Goal: Task Accomplishment & Management: Use online tool/utility

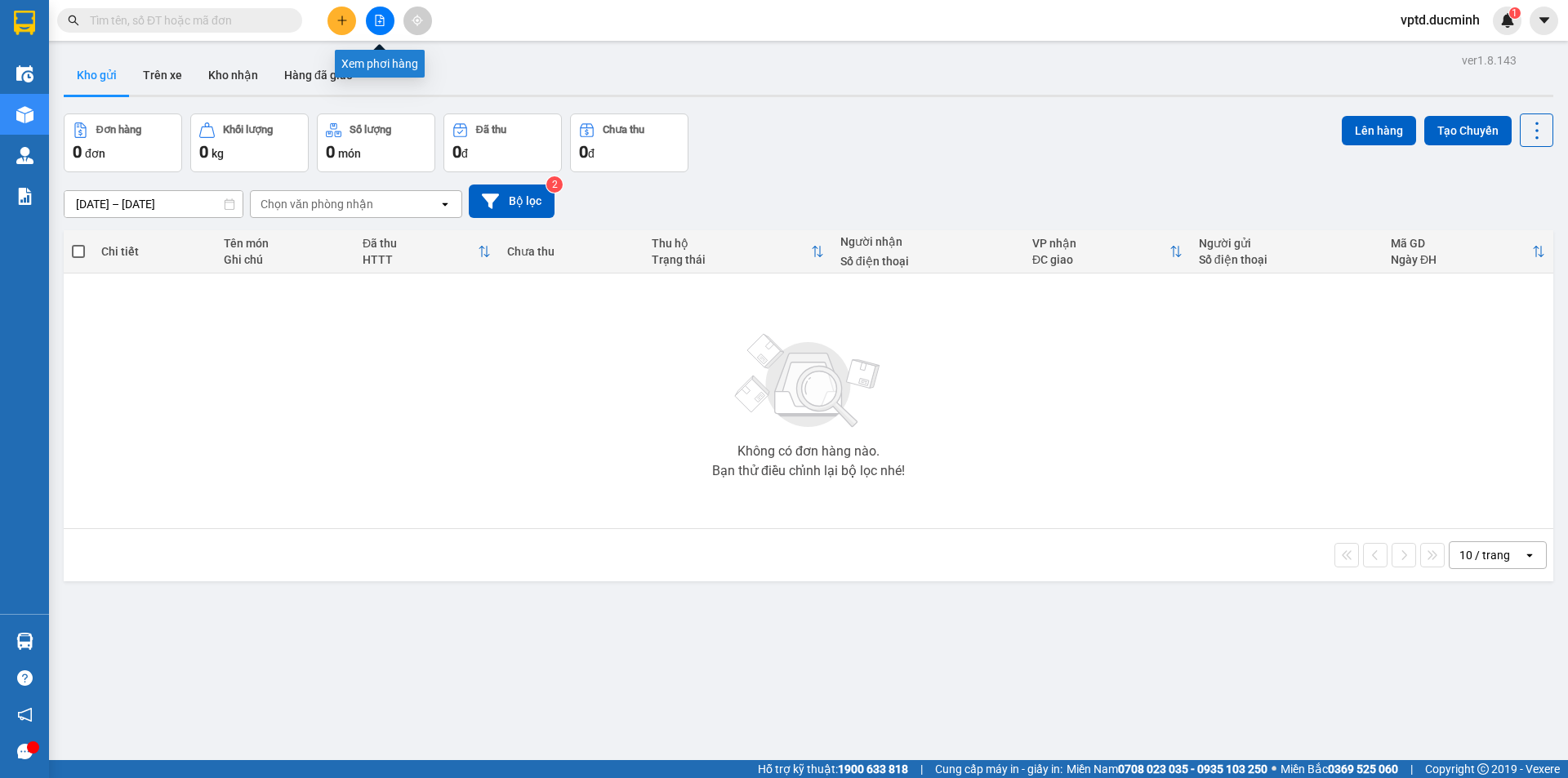
click at [377, 21] on icon "file-add" at bounding box center [380, 21] width 11 height 11
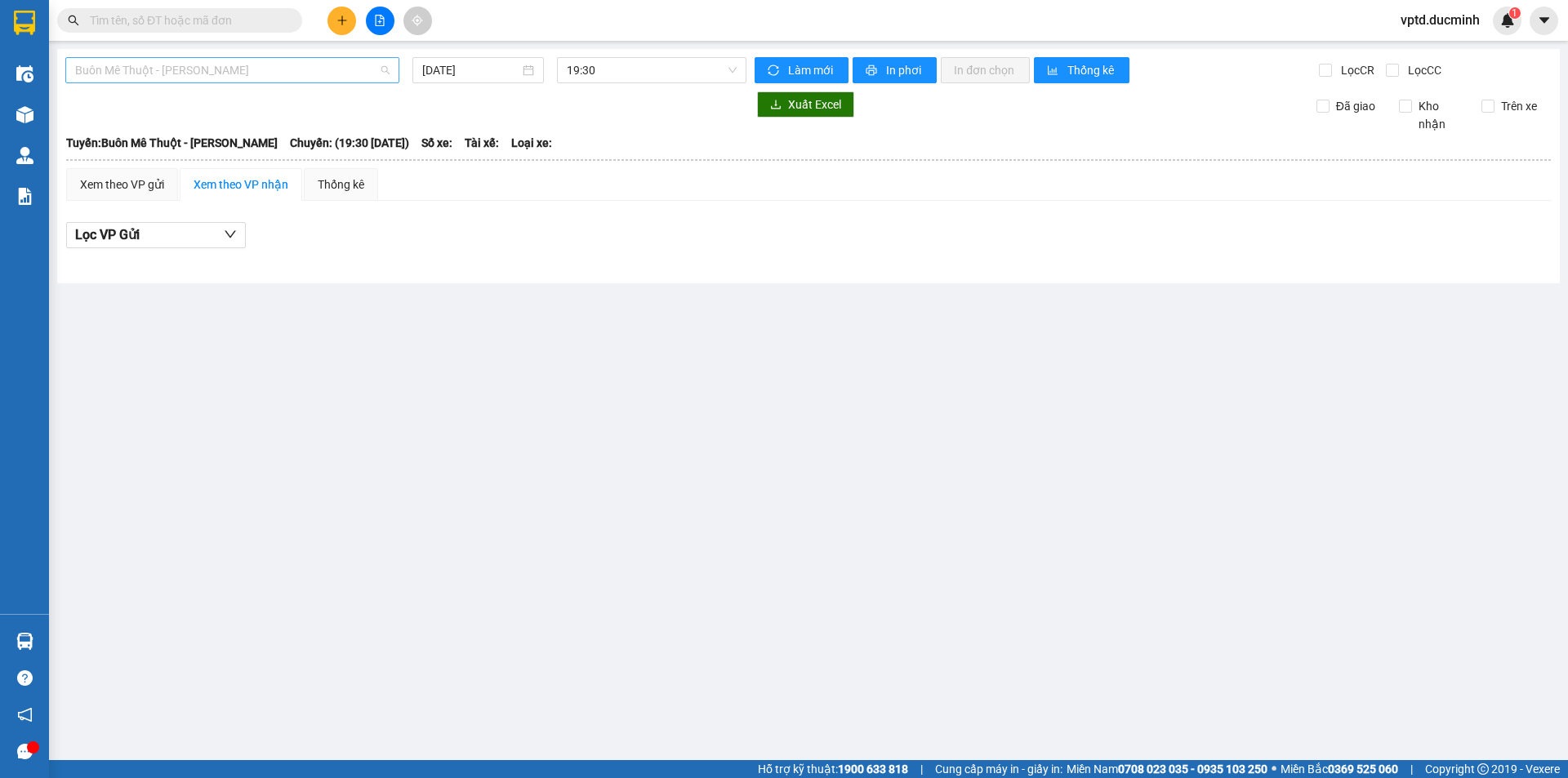
click at [291, 79] on span "Buôn Mê Thuột - [PERSON_NAME]" at bounding box center [232, 71] width 314 height 25
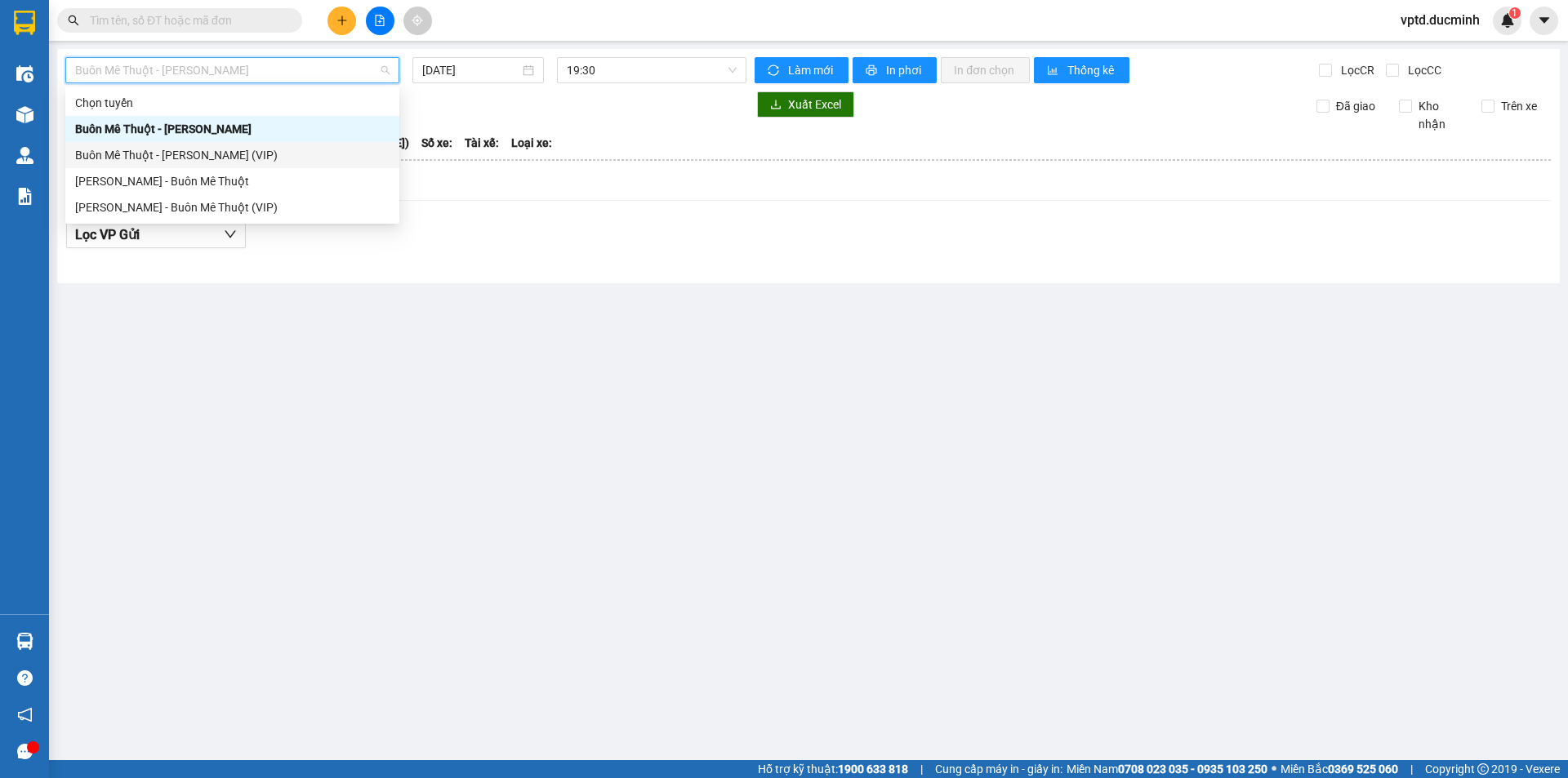
click at [227, 149] on div "Buôn Mê Thuột - [PERSON_NAME] (VIP)" at bounding box center [232, 155] width 314 height 18
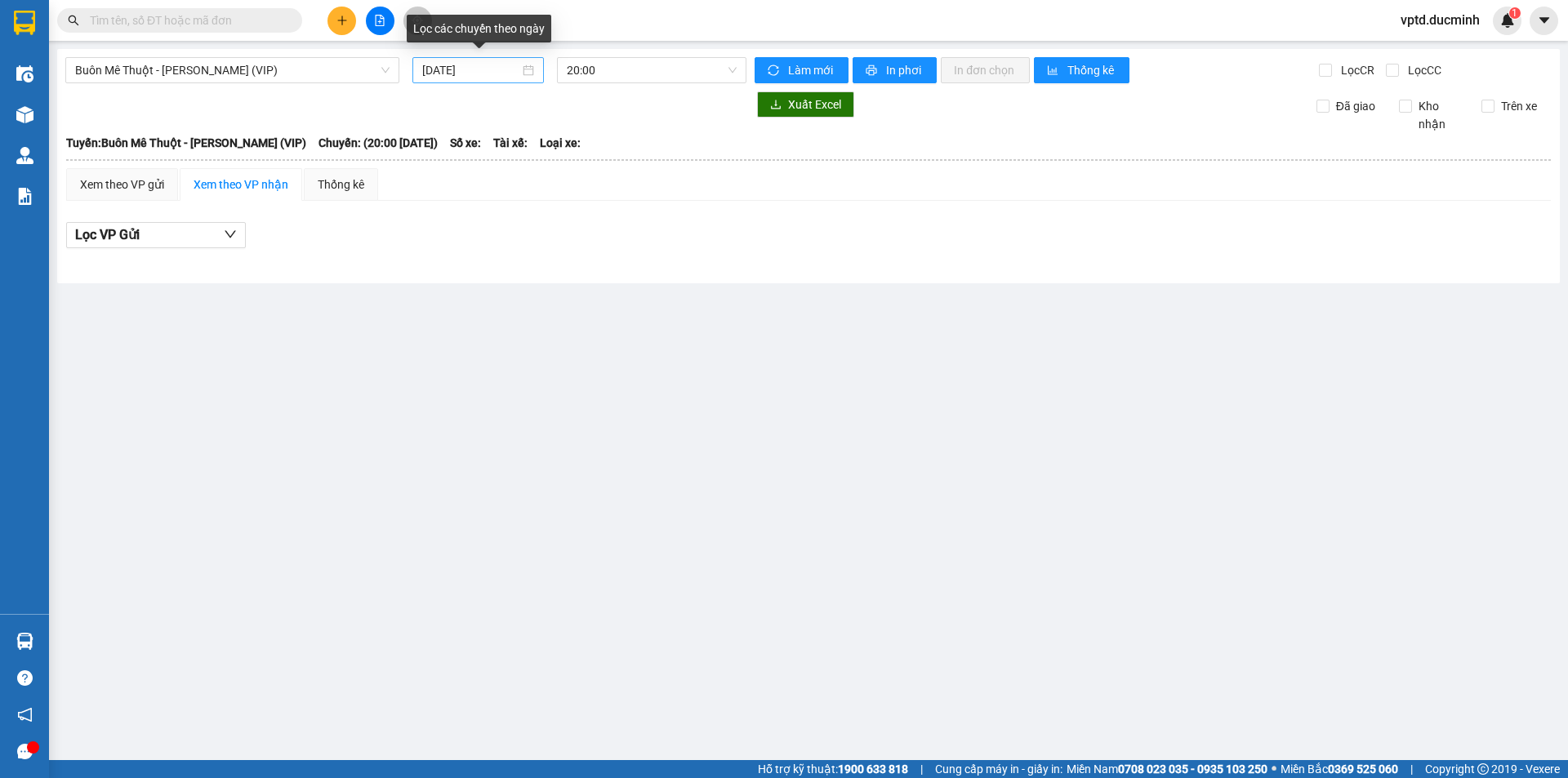
click at [442, 57] on div "[DATE]" at bounding box center [478, 71] width 131 height 26
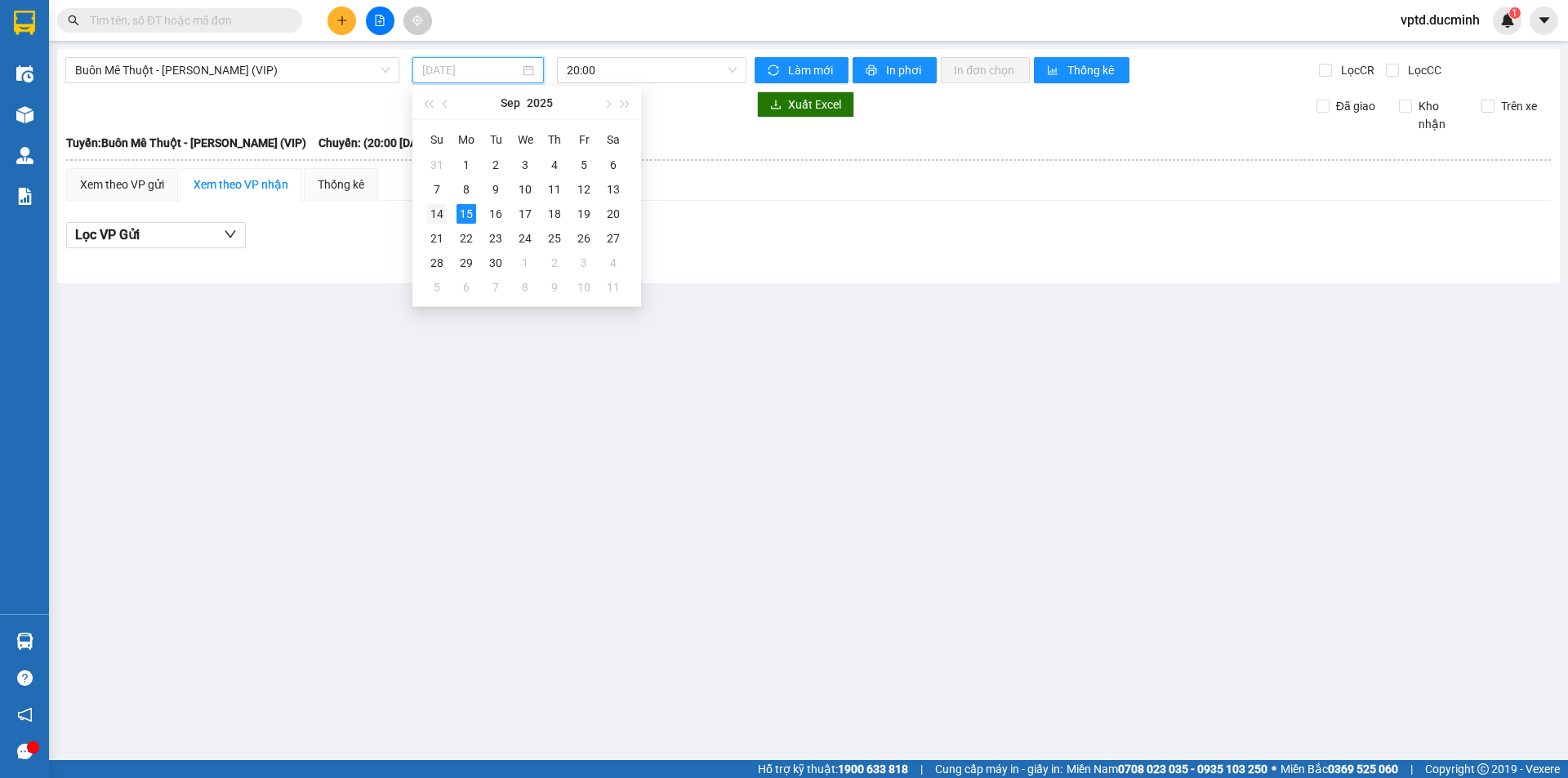
click at [433, 202] on td "14" at bounding box center [437, 214] width 30 height 25
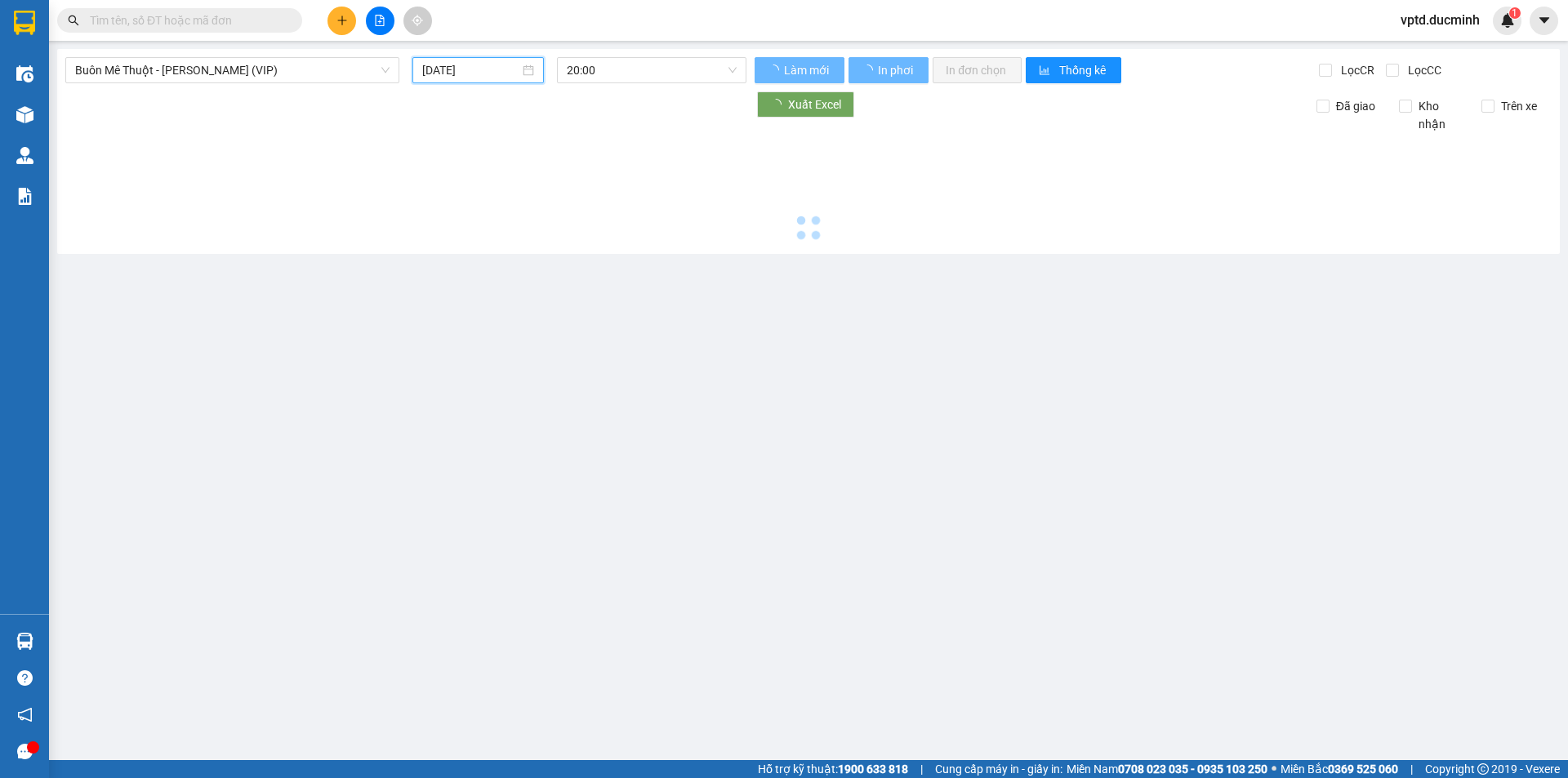
type input "[DATE]"
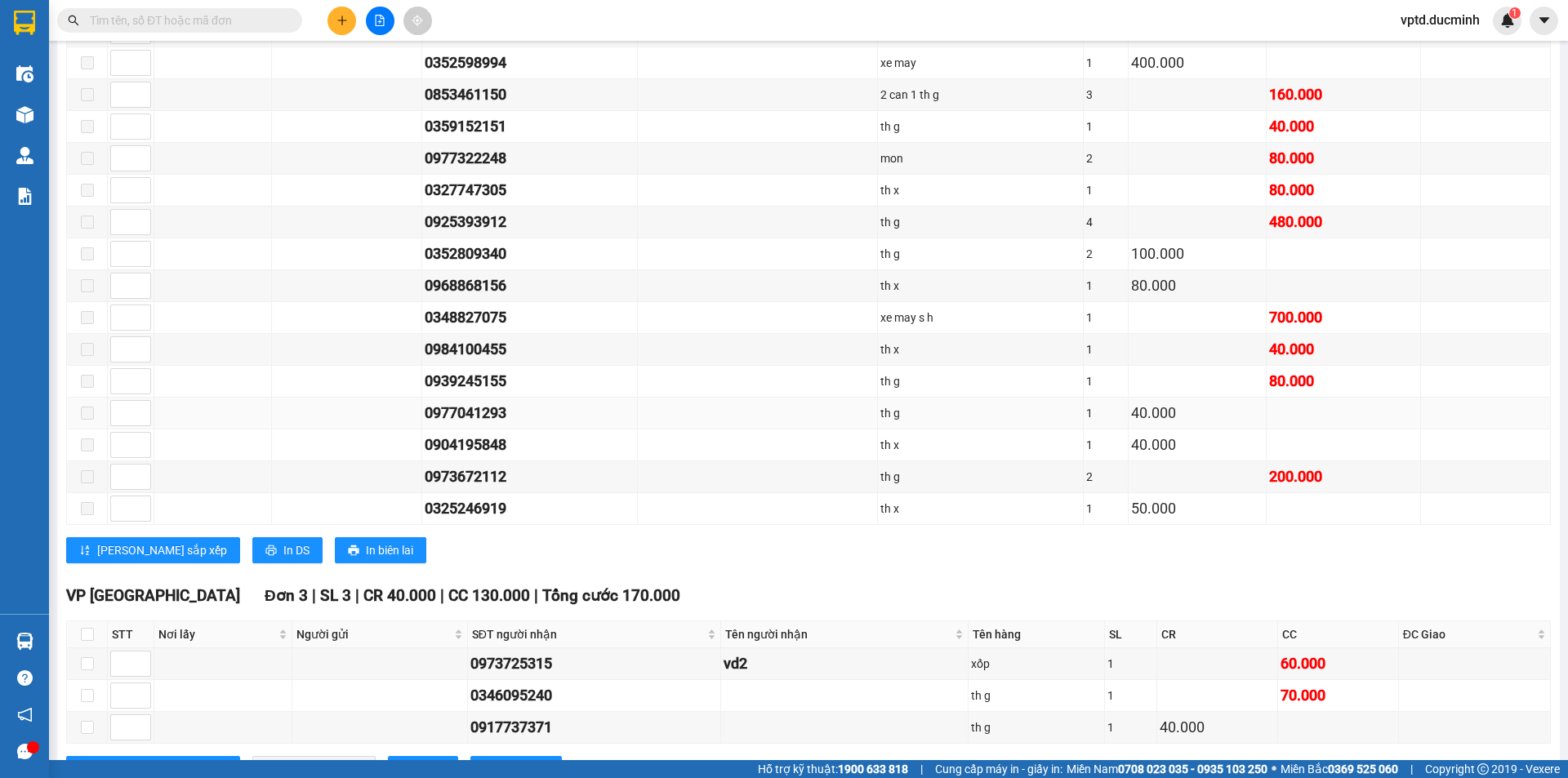
scroll to position [2027, 0]
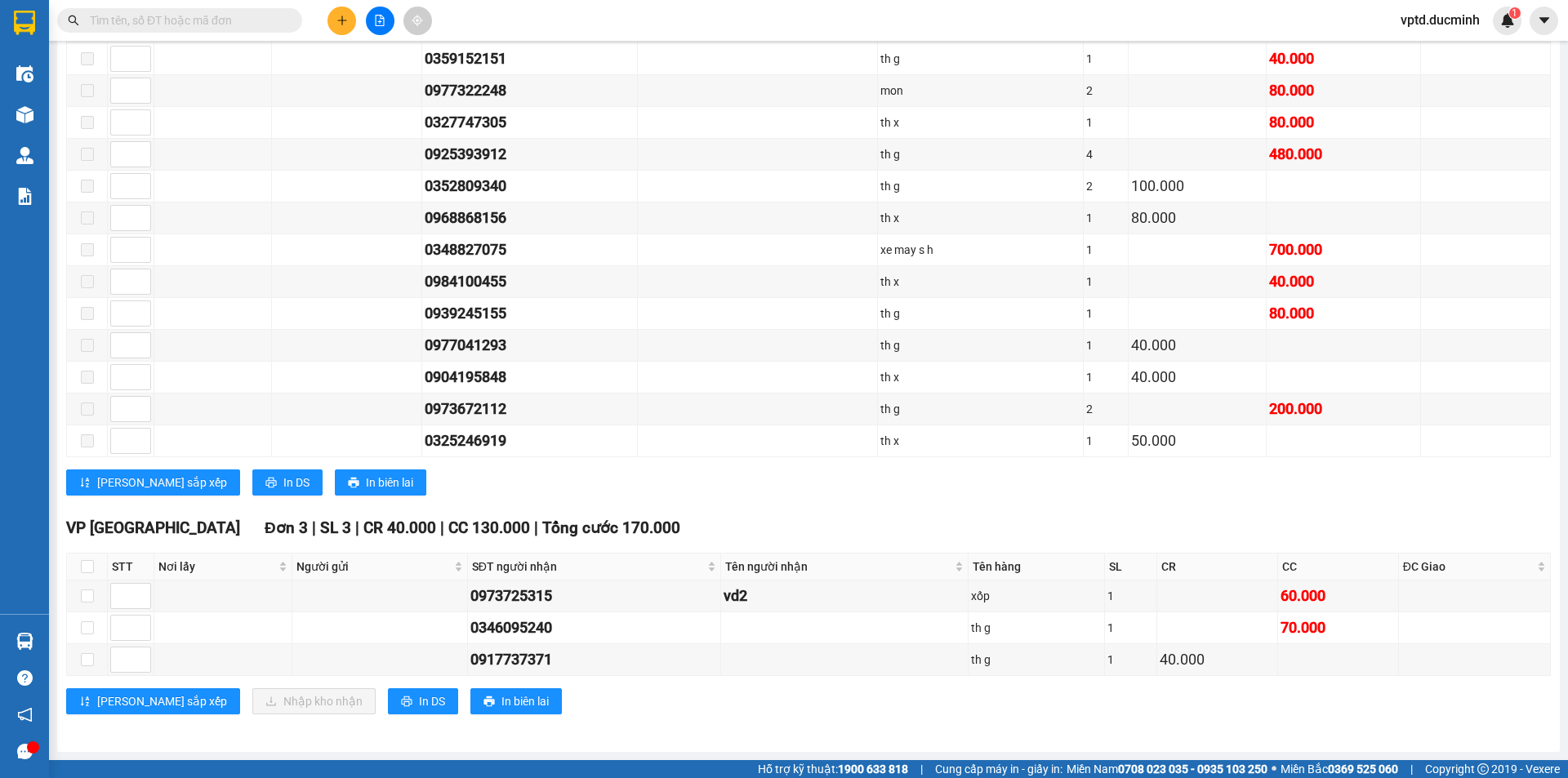
click at [85, 554] on th at bounding box center [88, 566] width 41 height 27
click at [88, 567] on input "checkbox" at bounding box center [87, 566] width 13 height 13
checkbox input "true"
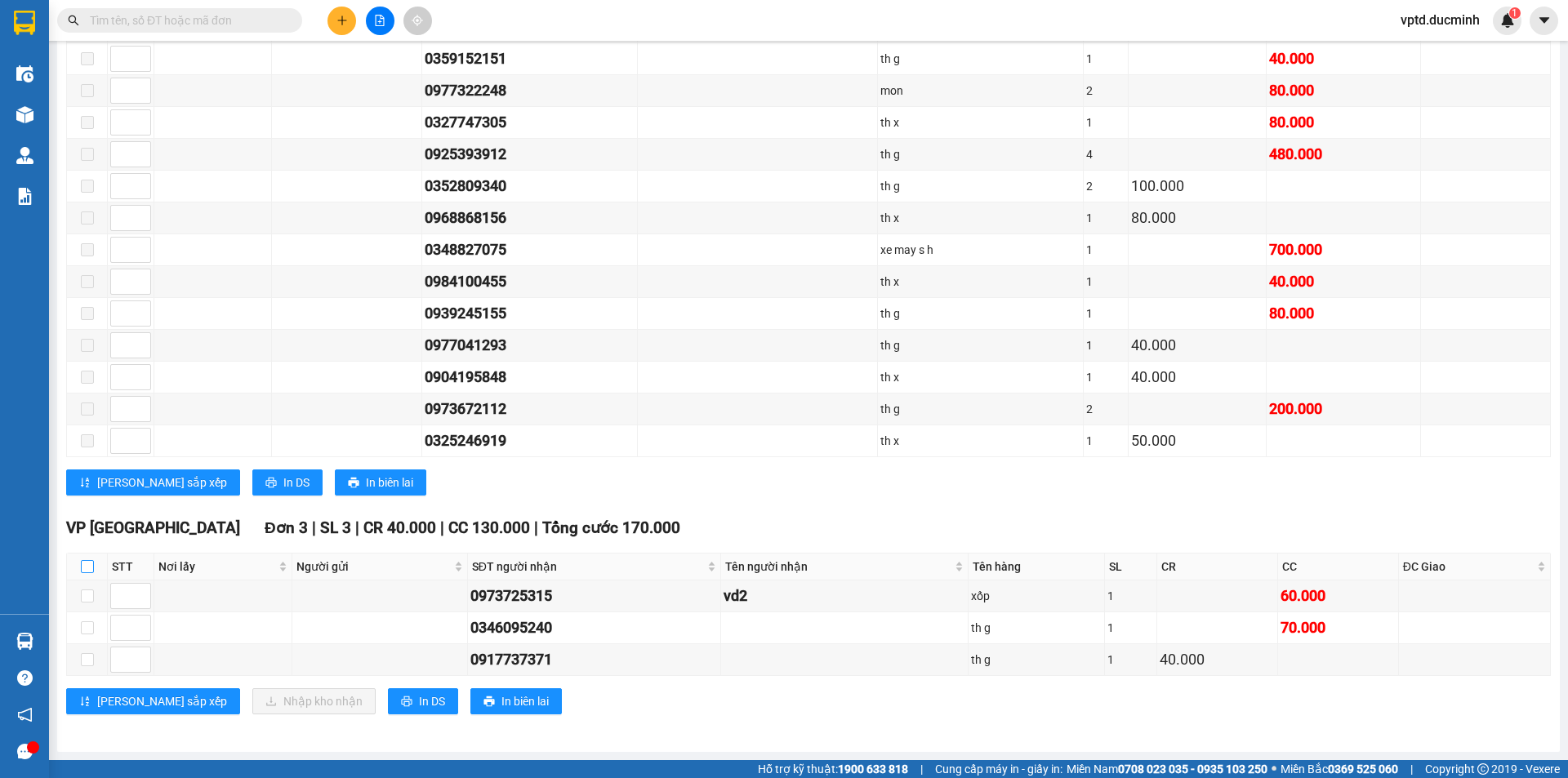
checkbox input "true"
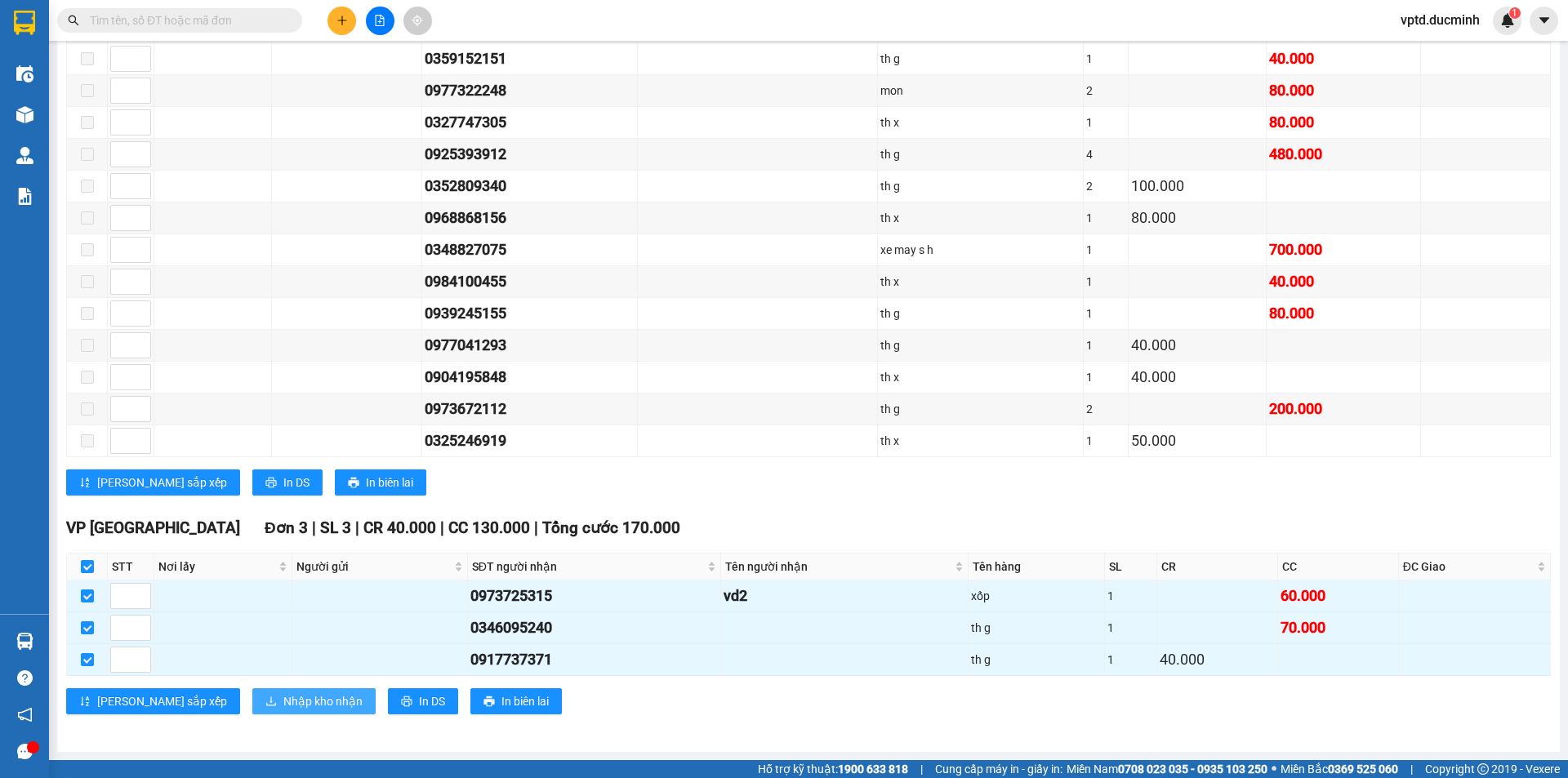
click at [283, 695] on span "Nhập kho nhận" at bounding box center [323, 701] width 79 height 18
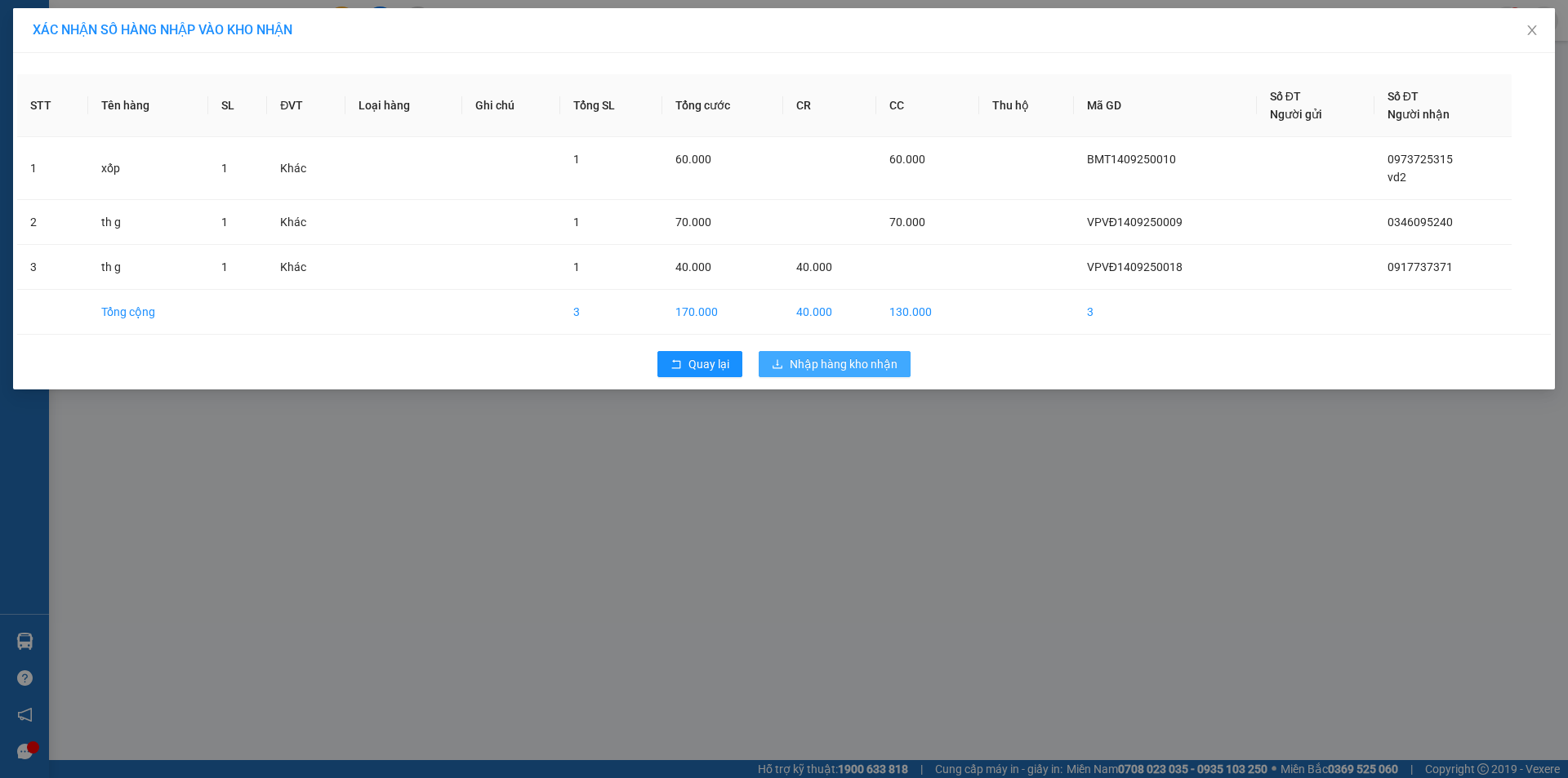
click at [828, 372] on span "Nhập hàng kho nhận" at bounding box center [843, 364] width 108 height 18
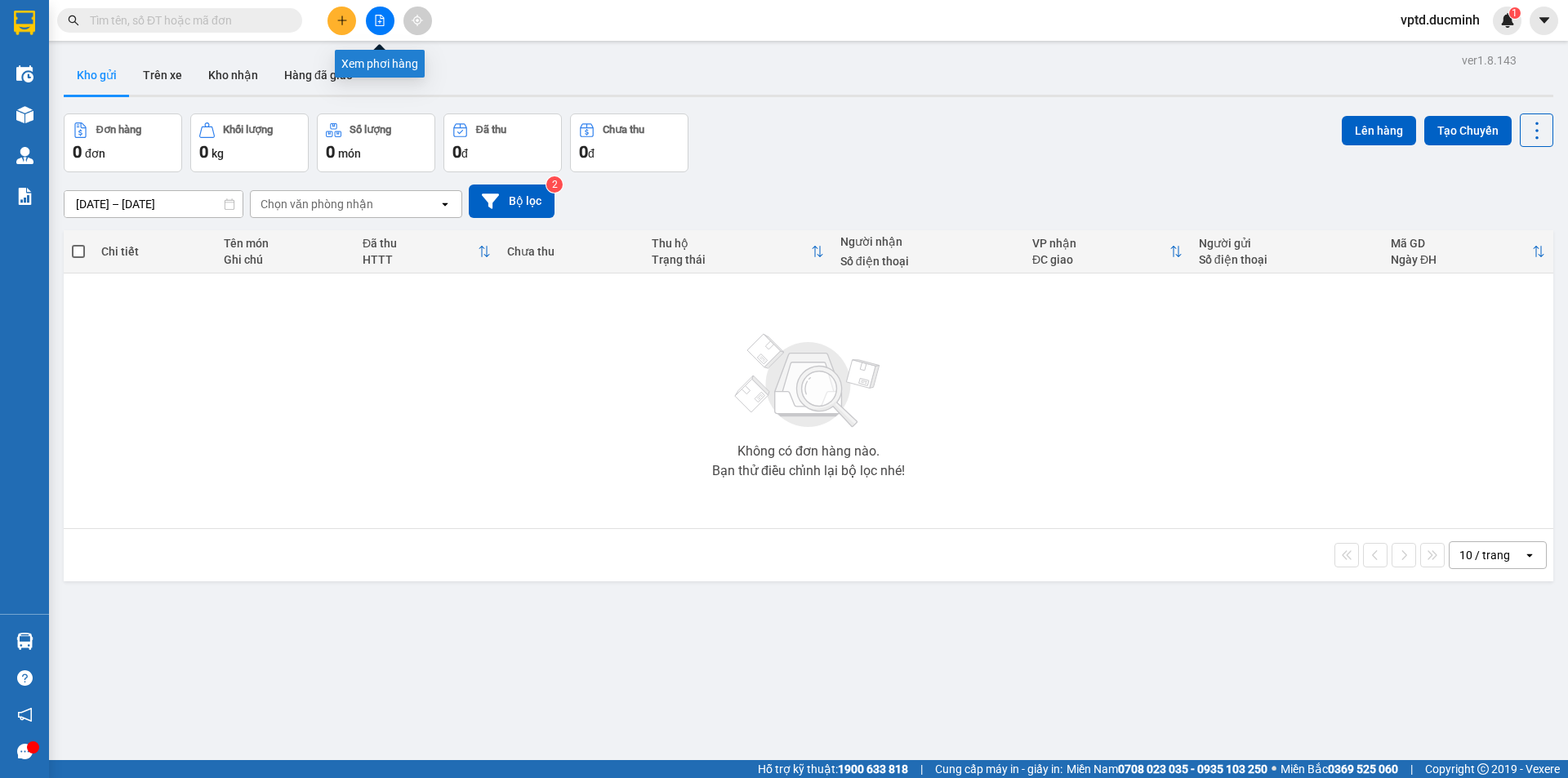
click at [382, 27] on button at bounding box center [380, 21] width 29 height 29
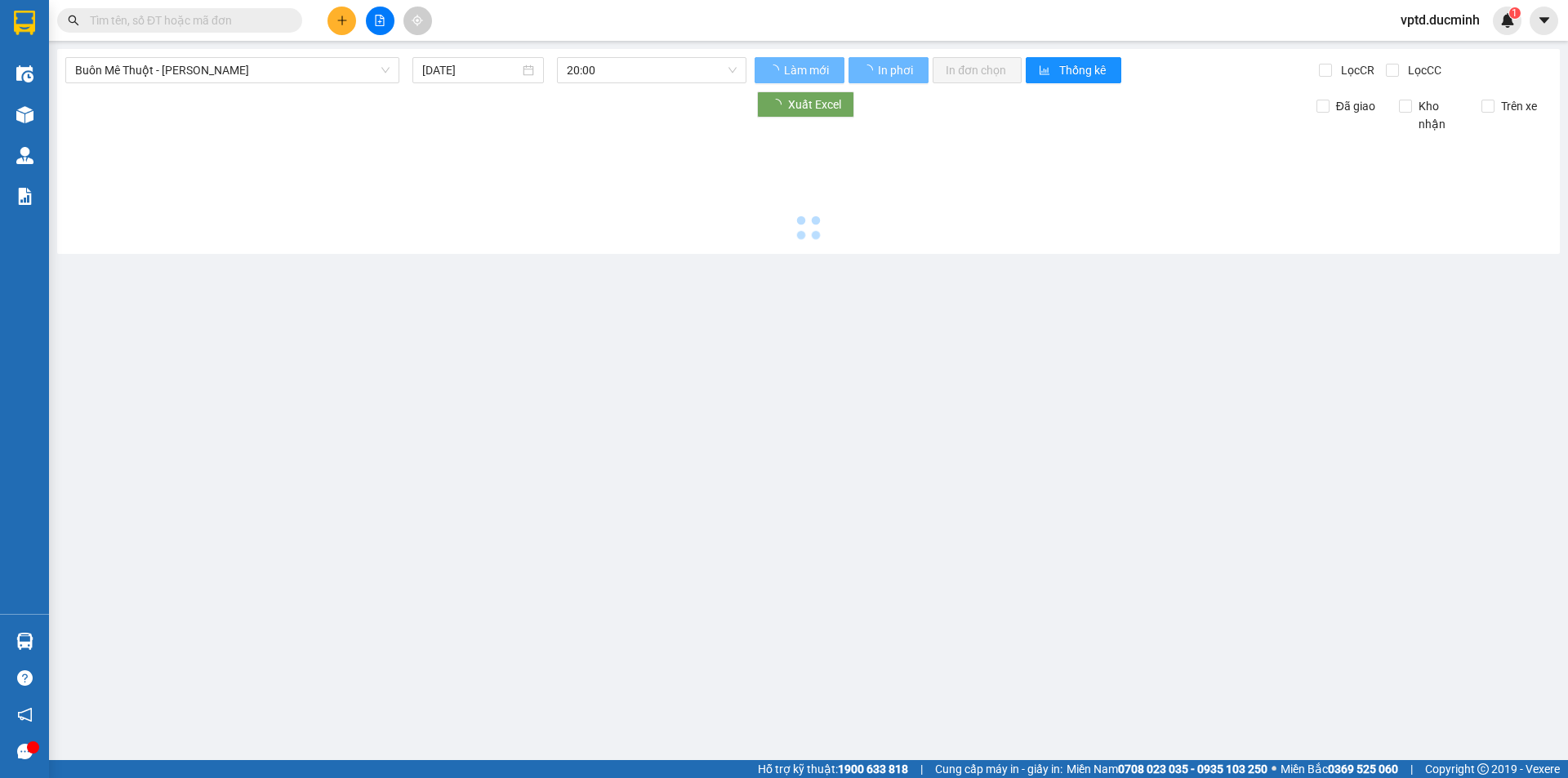
type input "[DATE]"
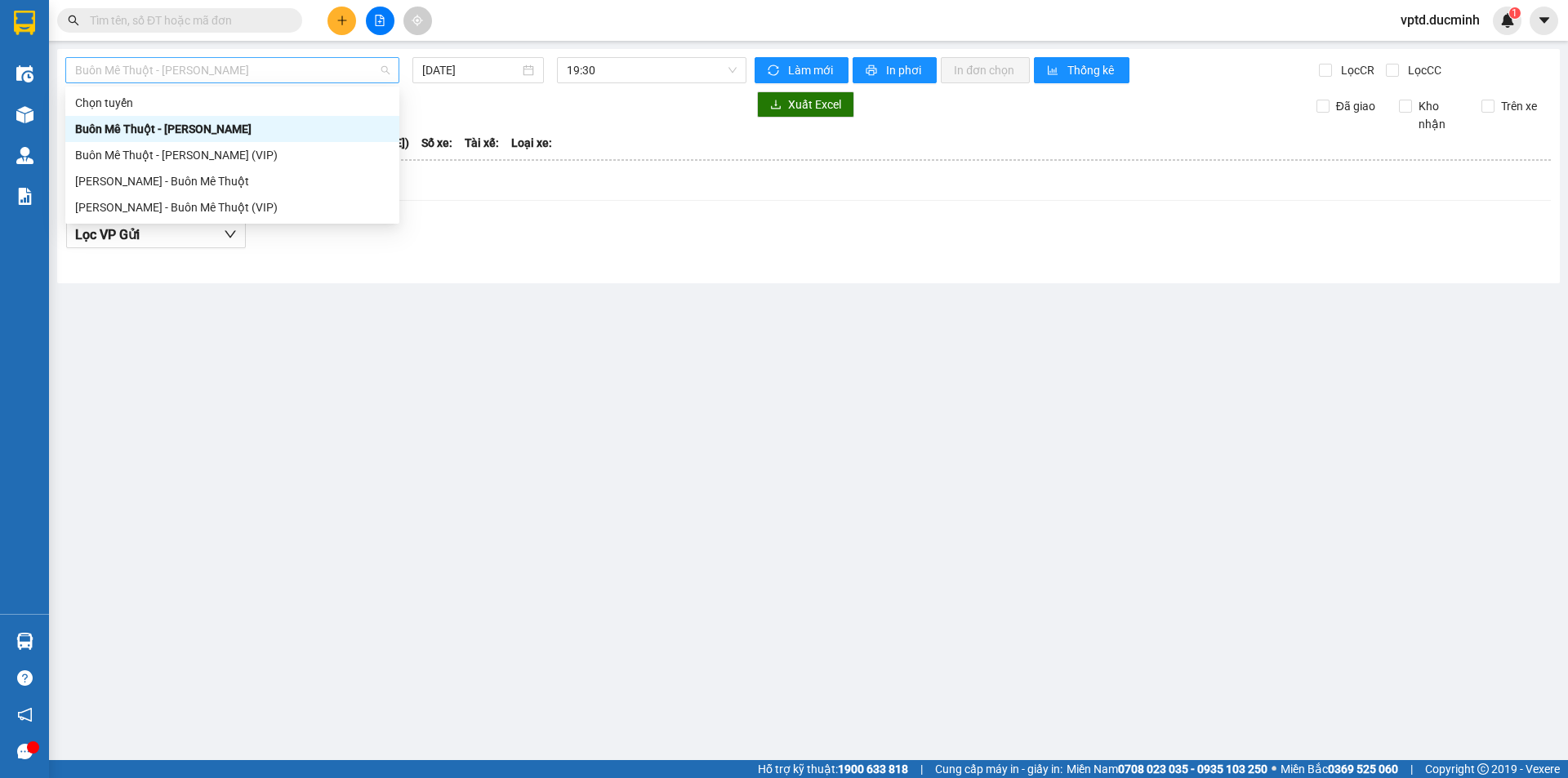
click at [347, 69] on span "Buôn Mê Thuột - [PERSON_NAME]" at bounding box center [232, 71] width 314 height 25
click at [244, 147] on div "Buôn Mê Thuột - [PERSON_NAME] (VIP)" at bounding box center [232, 155] width 314 height 18
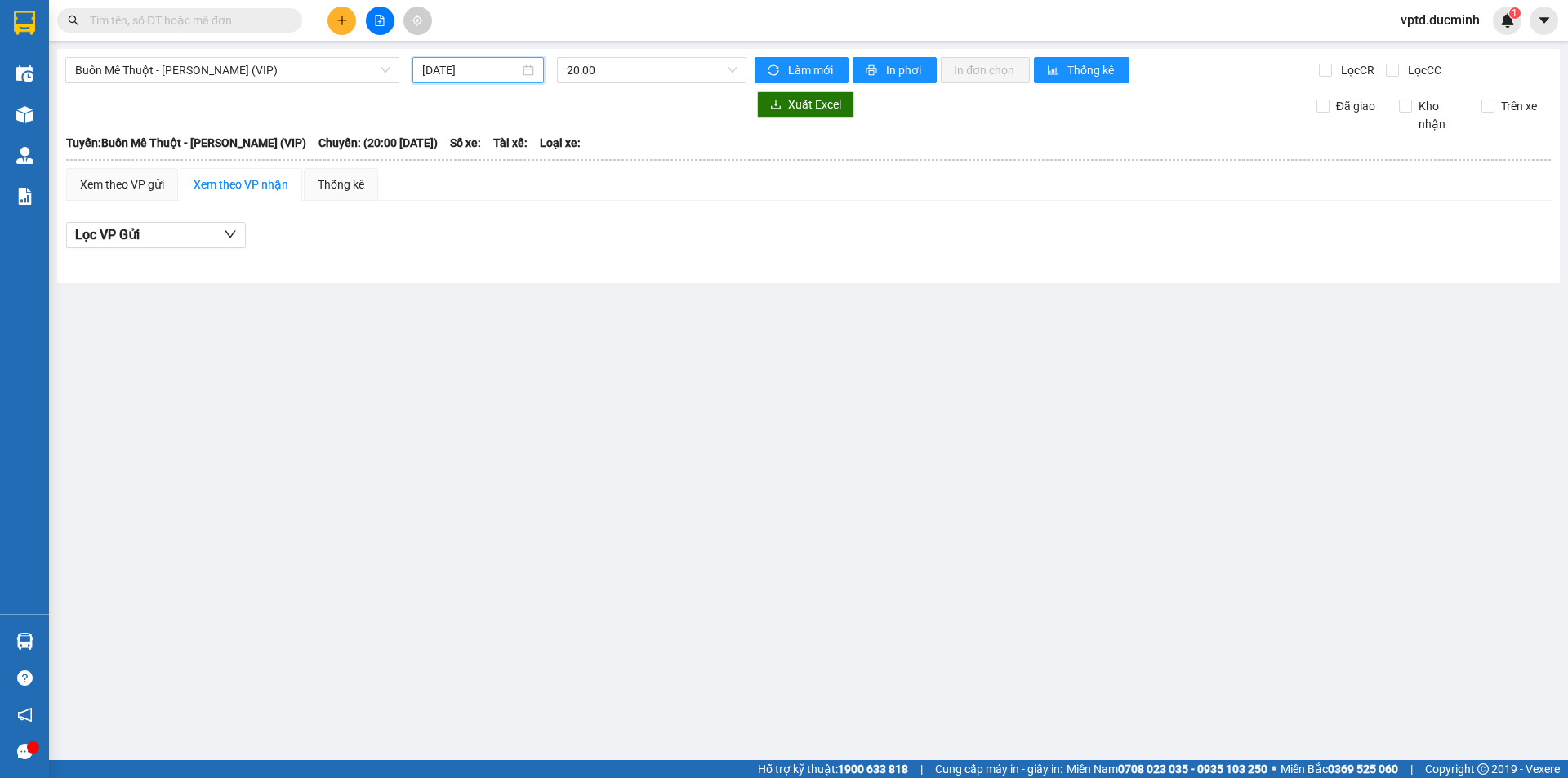
click at [468, 65] on input "[DATE]" at bounding box center [470, 71] width 97 height 18
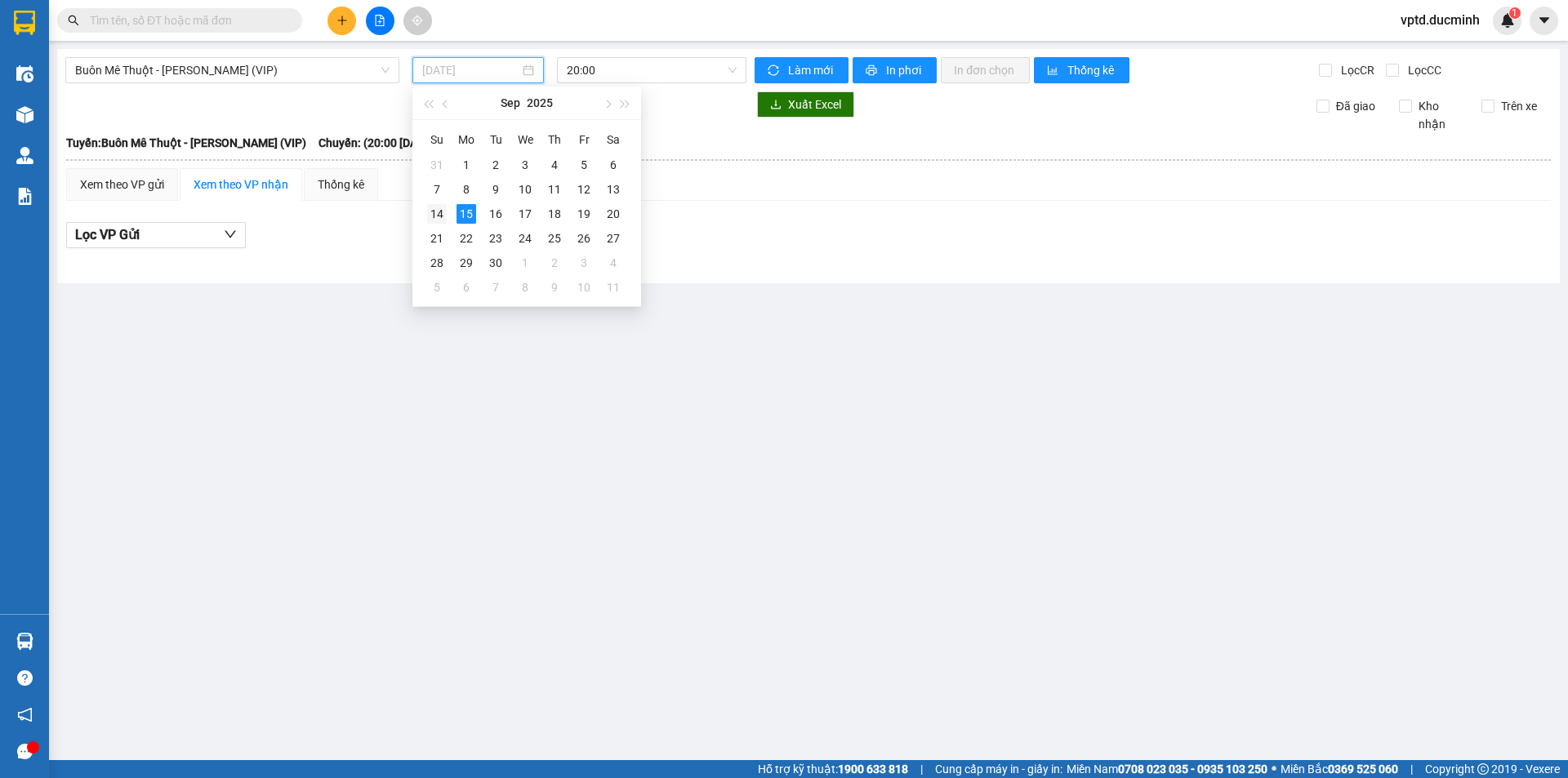
click at [434, 210] on div "14" at bounding box center [437, 214] width 20 height 20
type input "[DATE]"
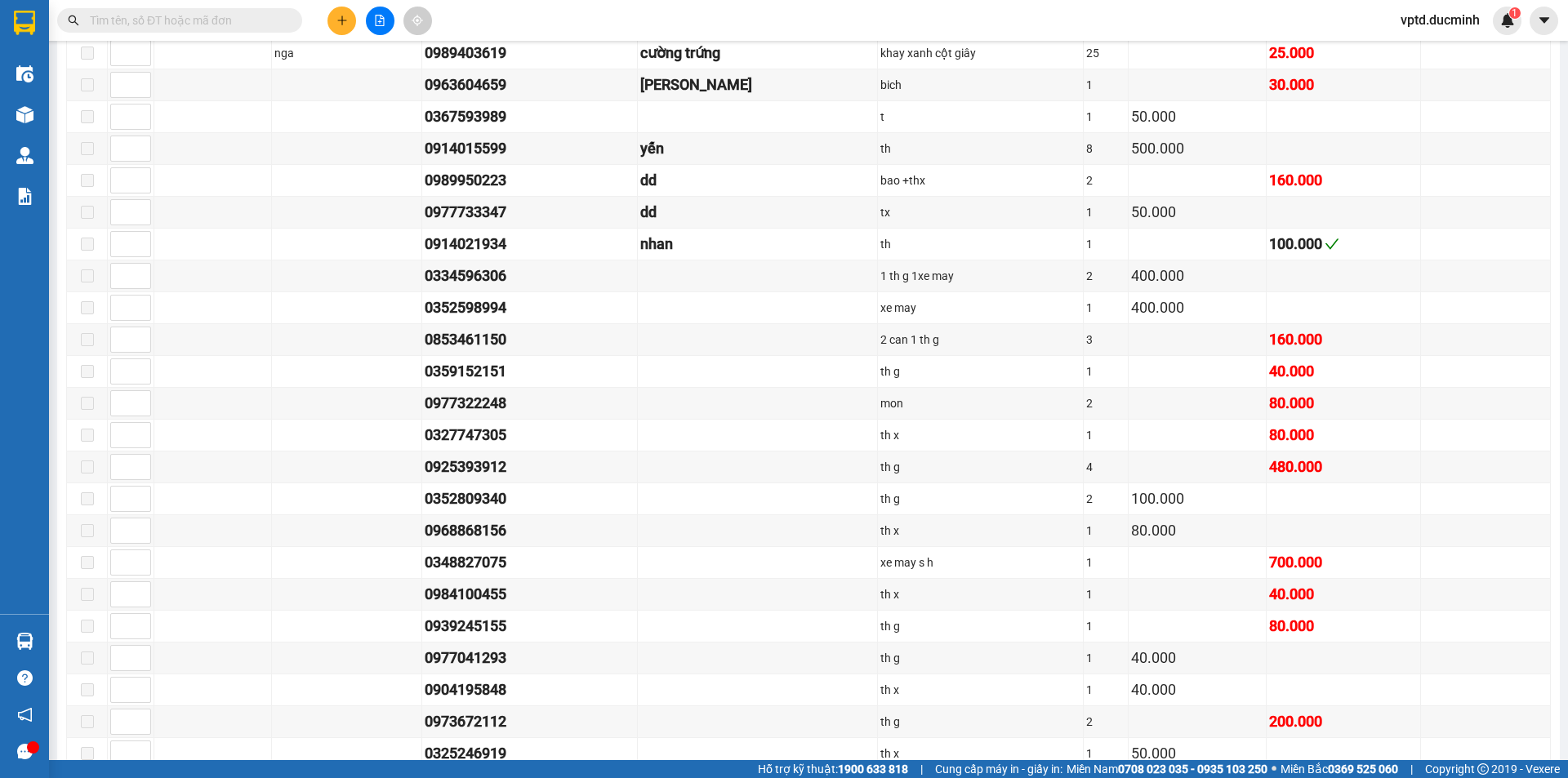
scroll to position [2027, 0]
